Goal: Download file/media

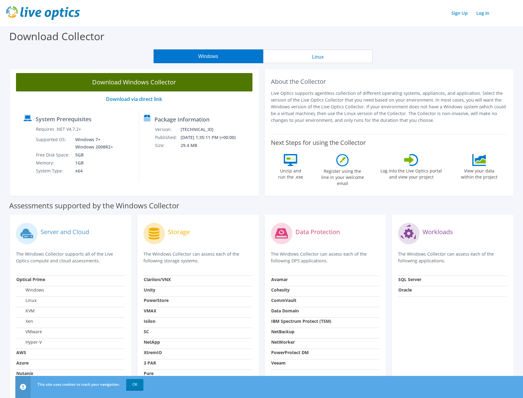
click at [147, 80] on link "Download Windows Collector" at bounding box center [134, 82] width 237 height 18
